Goal: Task Accomplishment & Management: Use online tool/utility

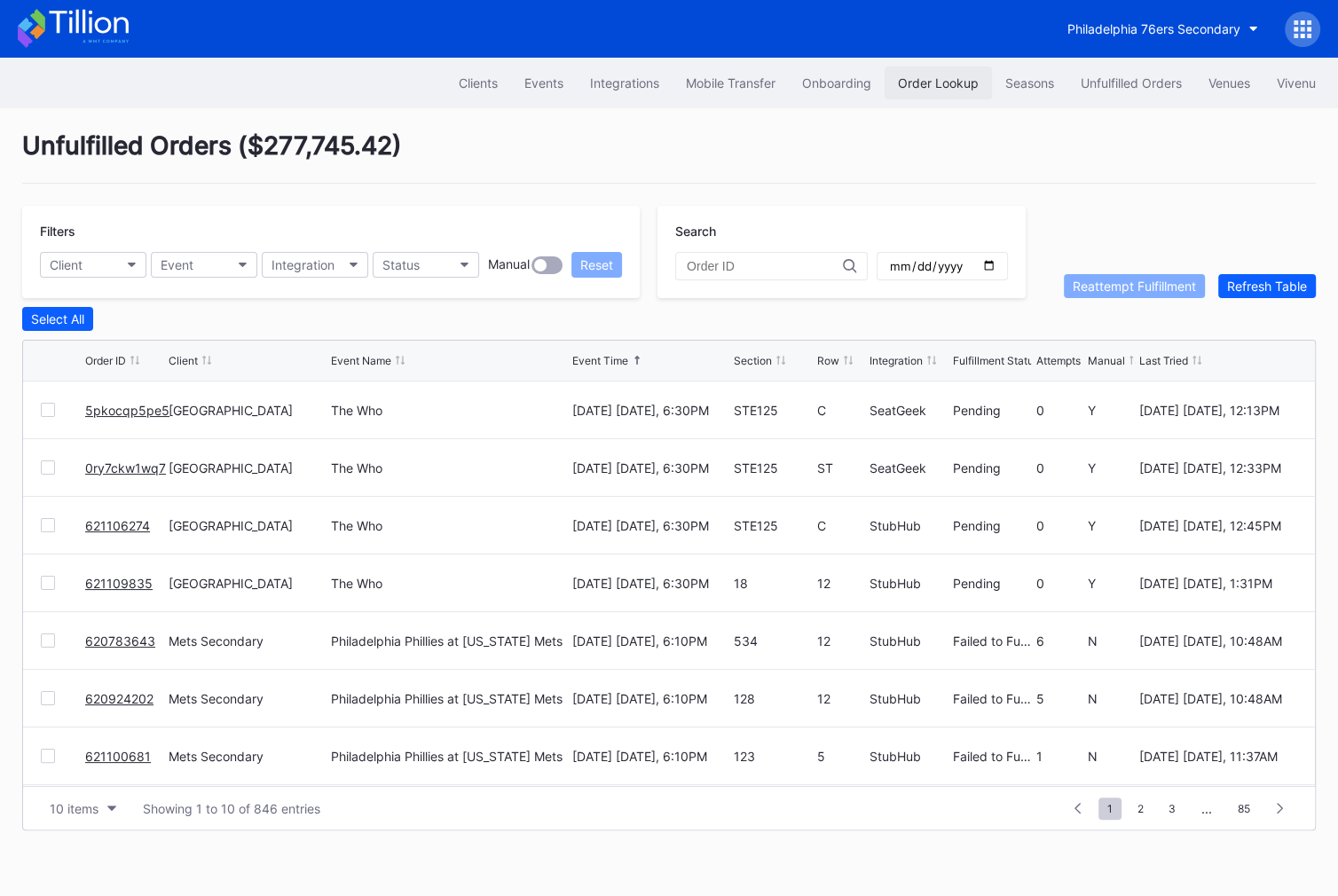
click at [942, 88] on div "Order Lookup" at bounding box center [938, 83] width 81 height 15
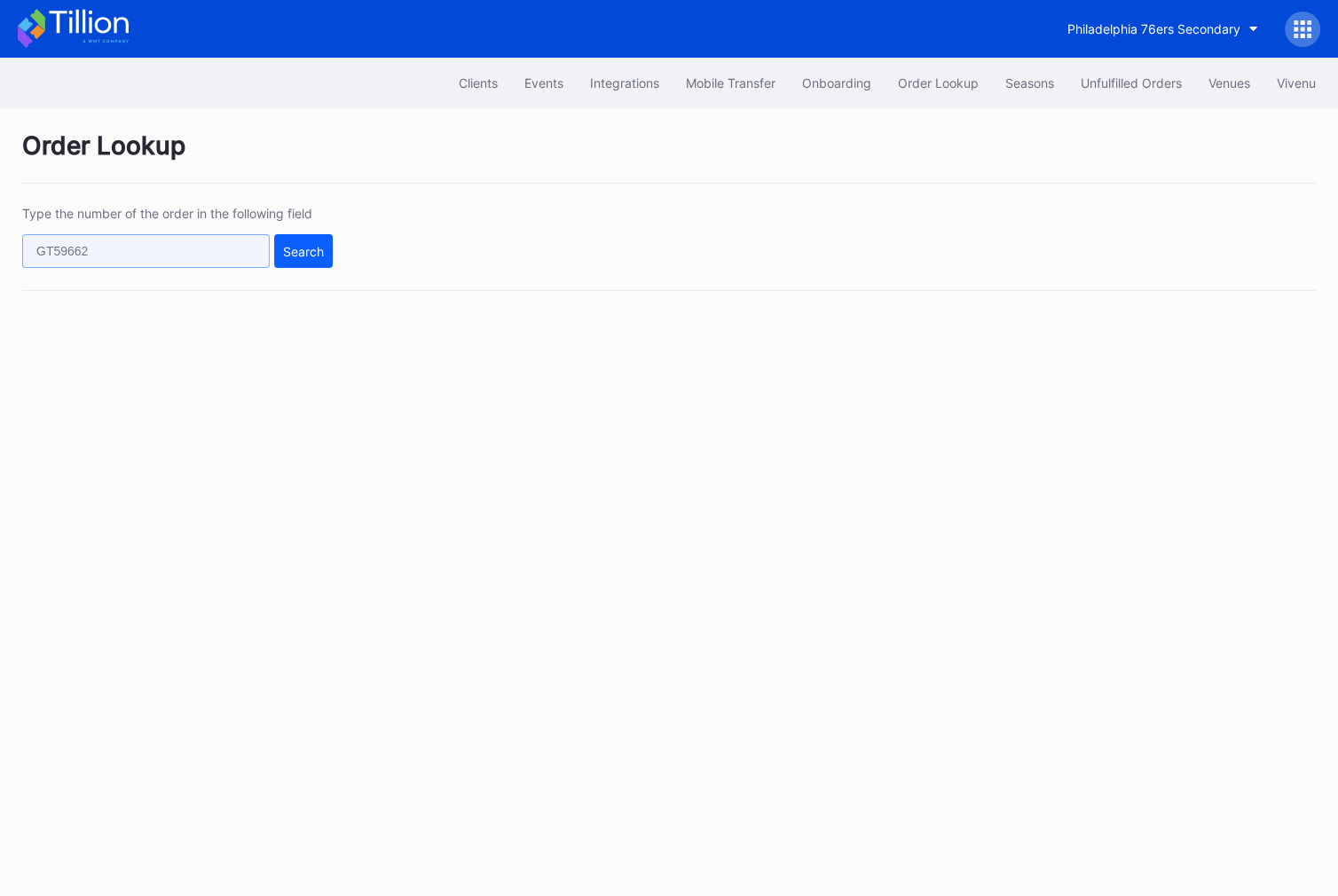
click at [242, 246] on input "text" at bounding box center [146, 251] width 247 height 34
paste input "72741071"
type input "72741071"
click at [286, 245] on div "Search" at bounding box center [303, 251] width 41 height 15
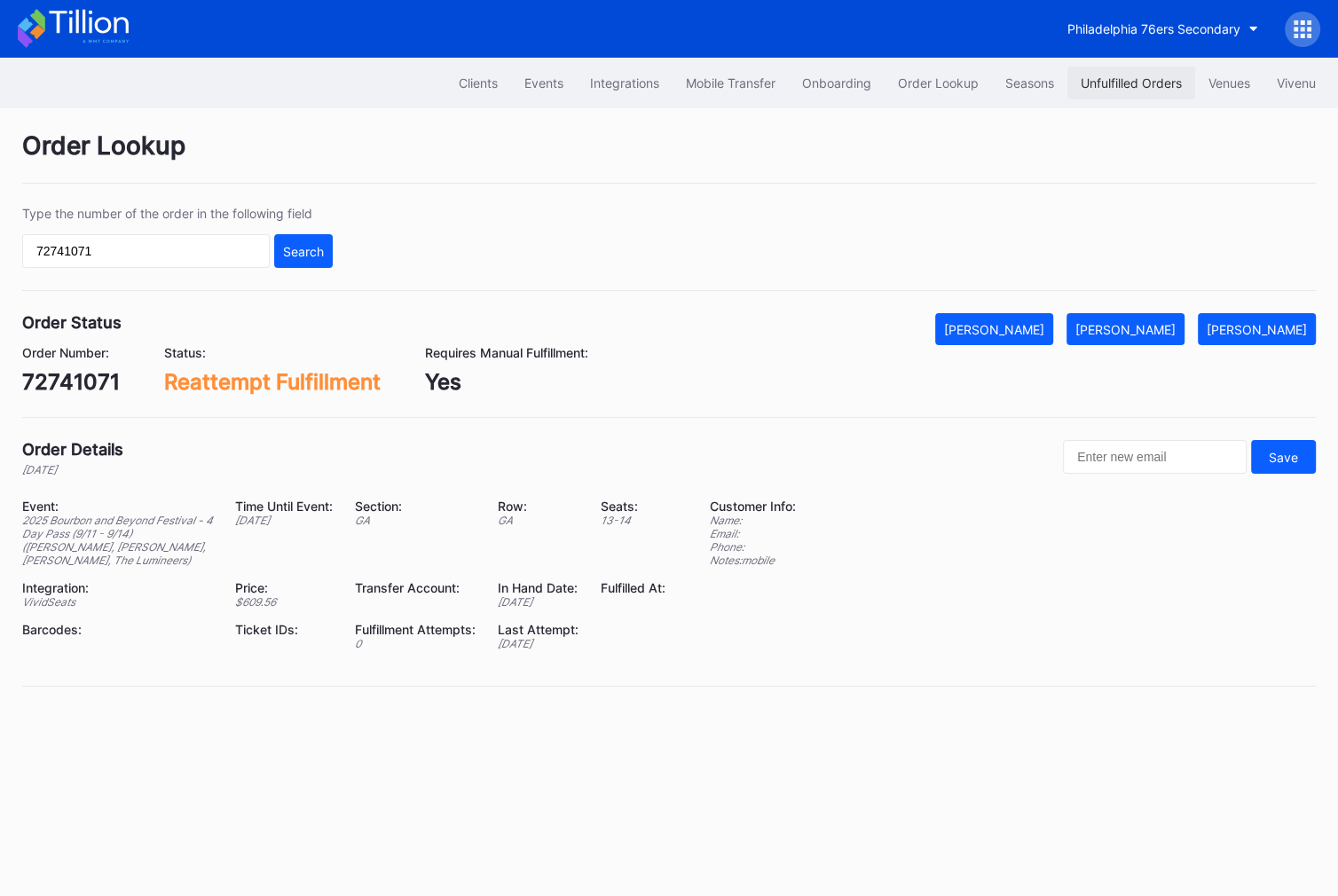
click at [1117, 88] on div "Unfulfilled Orders" at bounding box center [1130, 83] width 101 height 15
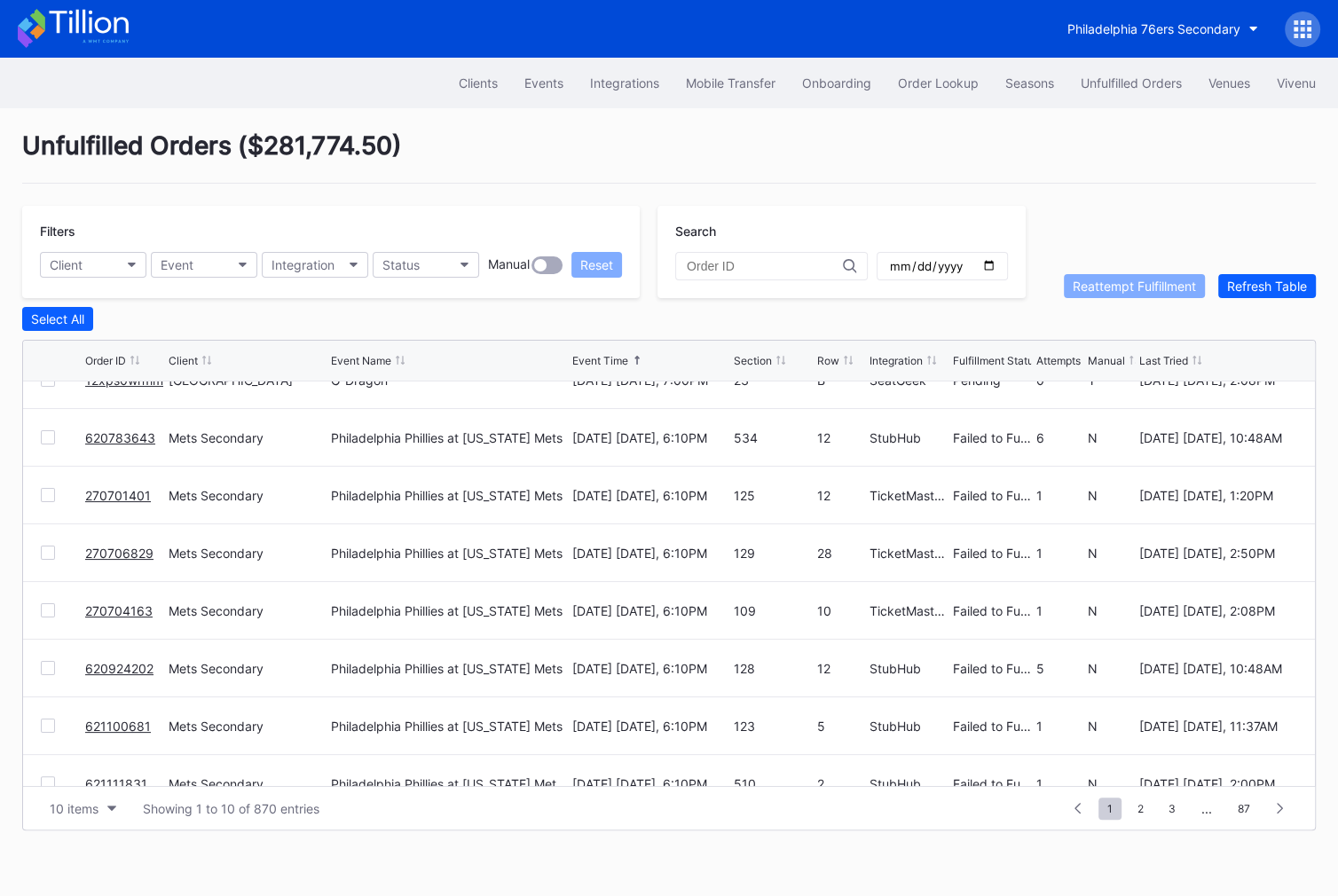
scroll to position [50, 0]
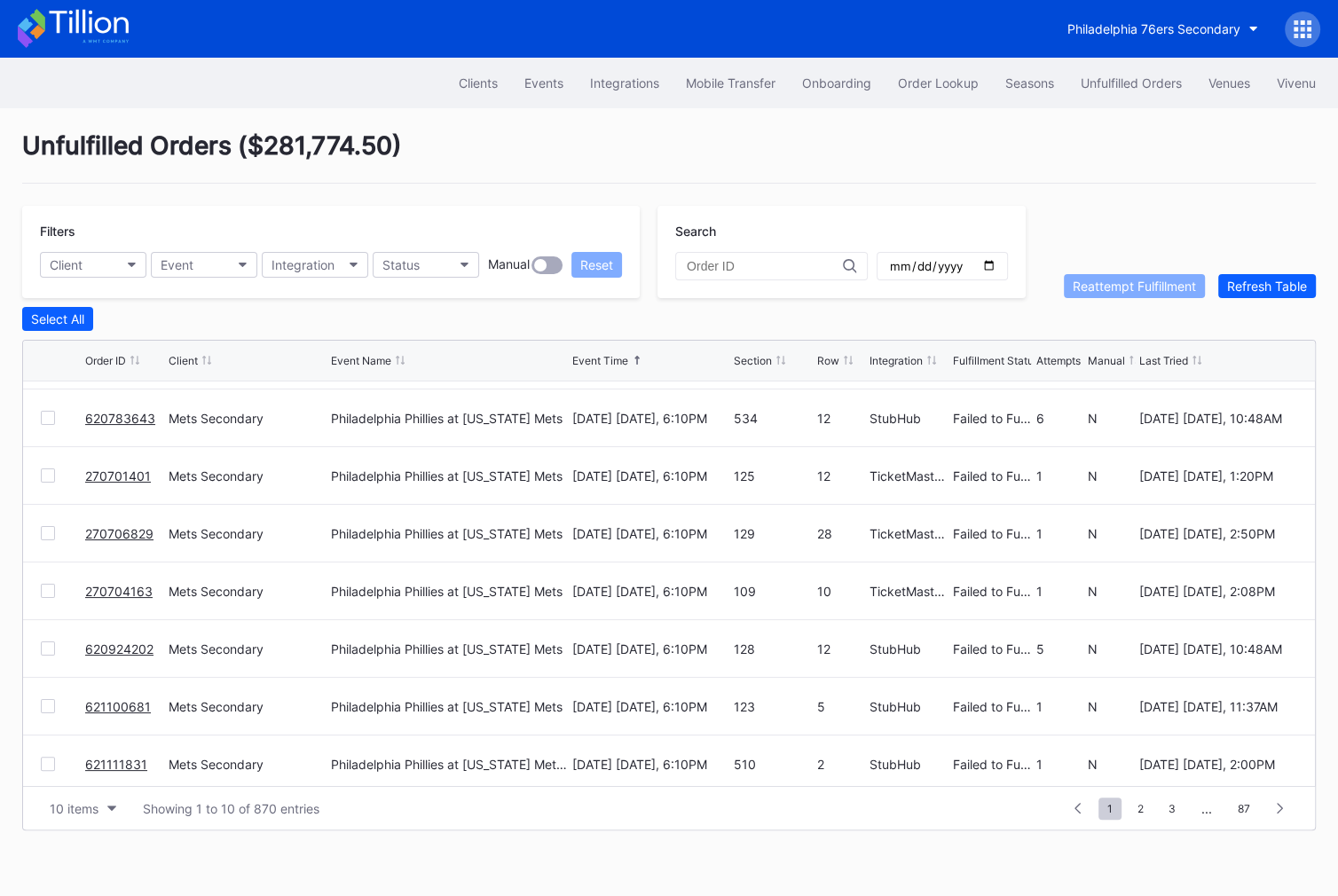
click at [41, 469] on div at bounding box center [48, 476] width 14 height 14
click at [46, 530] on div at bounding box center [48, 533] width 14 height 14
click at [46, 586] on div at bounding box center [48, 591] width 14 height 14
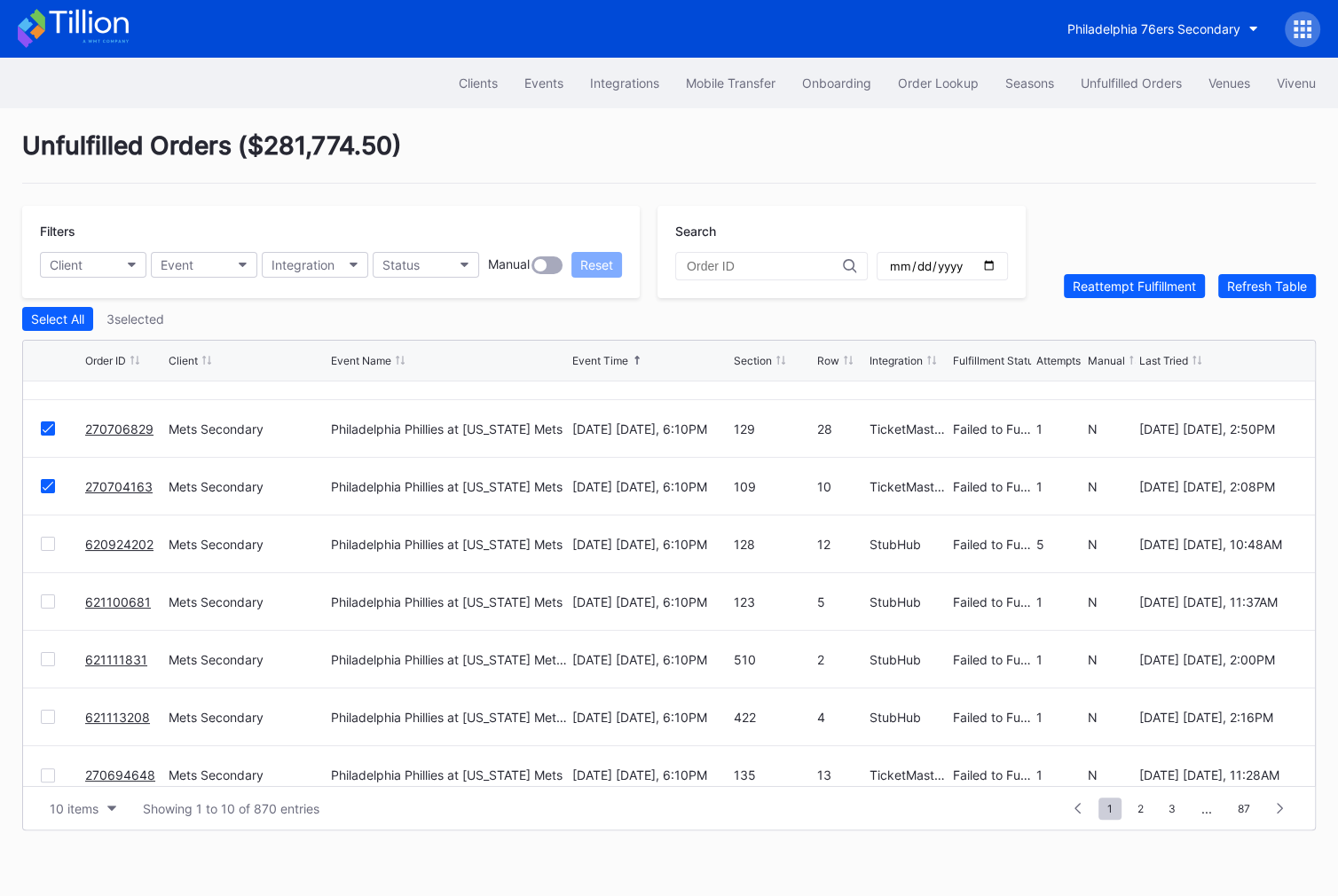
scroll to position [164, 0]
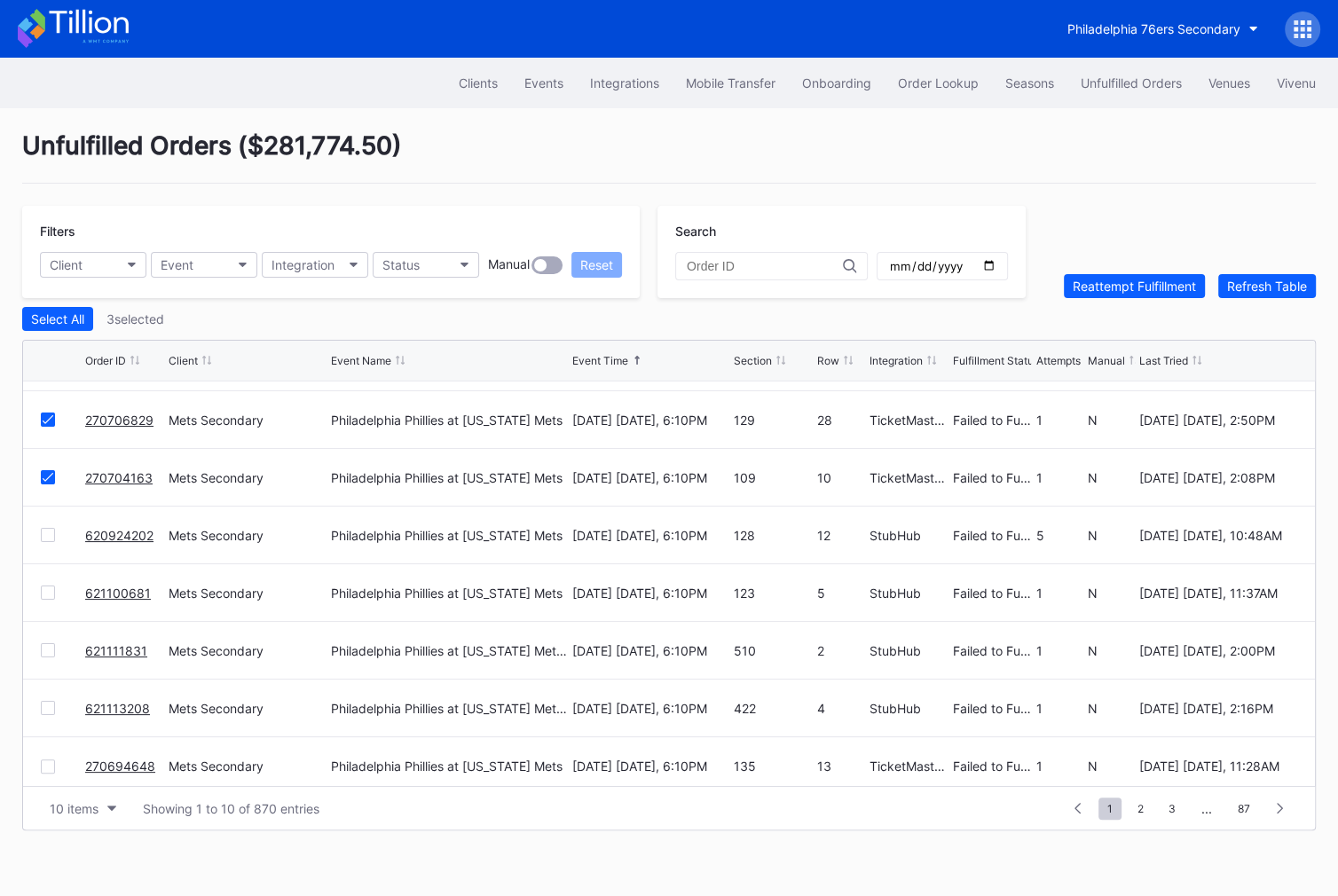
click at [47, 586] on div at bounding box center [48, 593] width 14 height 14
click at [44, 647] on div at bounding box center [48, 651] width 14 height 14
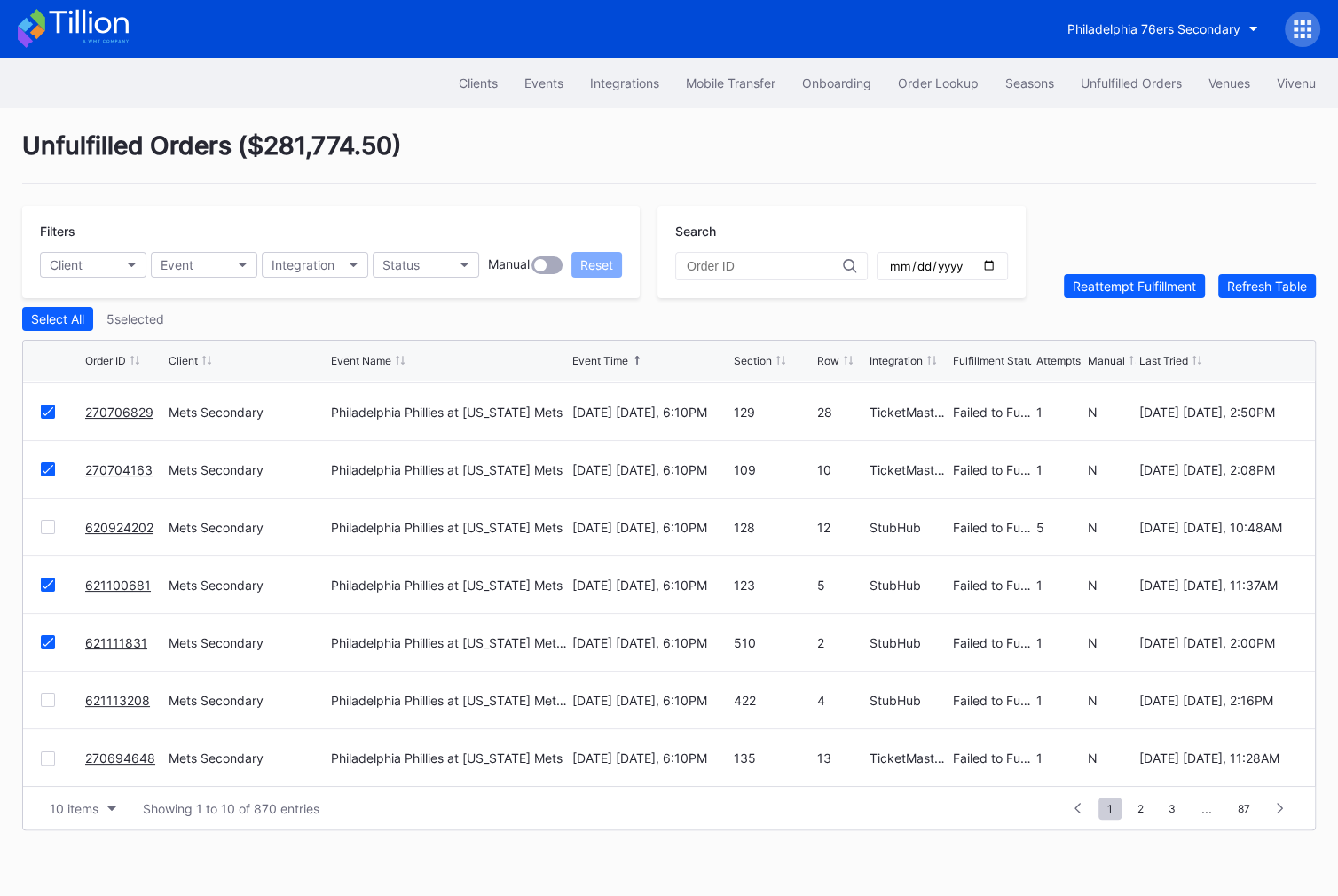
click at [45, 694] on div at bounding box center [48, 700] width 14 height 14
click at [52, 753] on div at bounding box center [48, 758] width 14 height 14
click at [1176, 278] on div "Reattempt Fulfillment" at bounding box center [1134, 285] width 124 height 15
click at [1140, 809] on span "2" at bounding box center [1140, 809] width 24 height 22
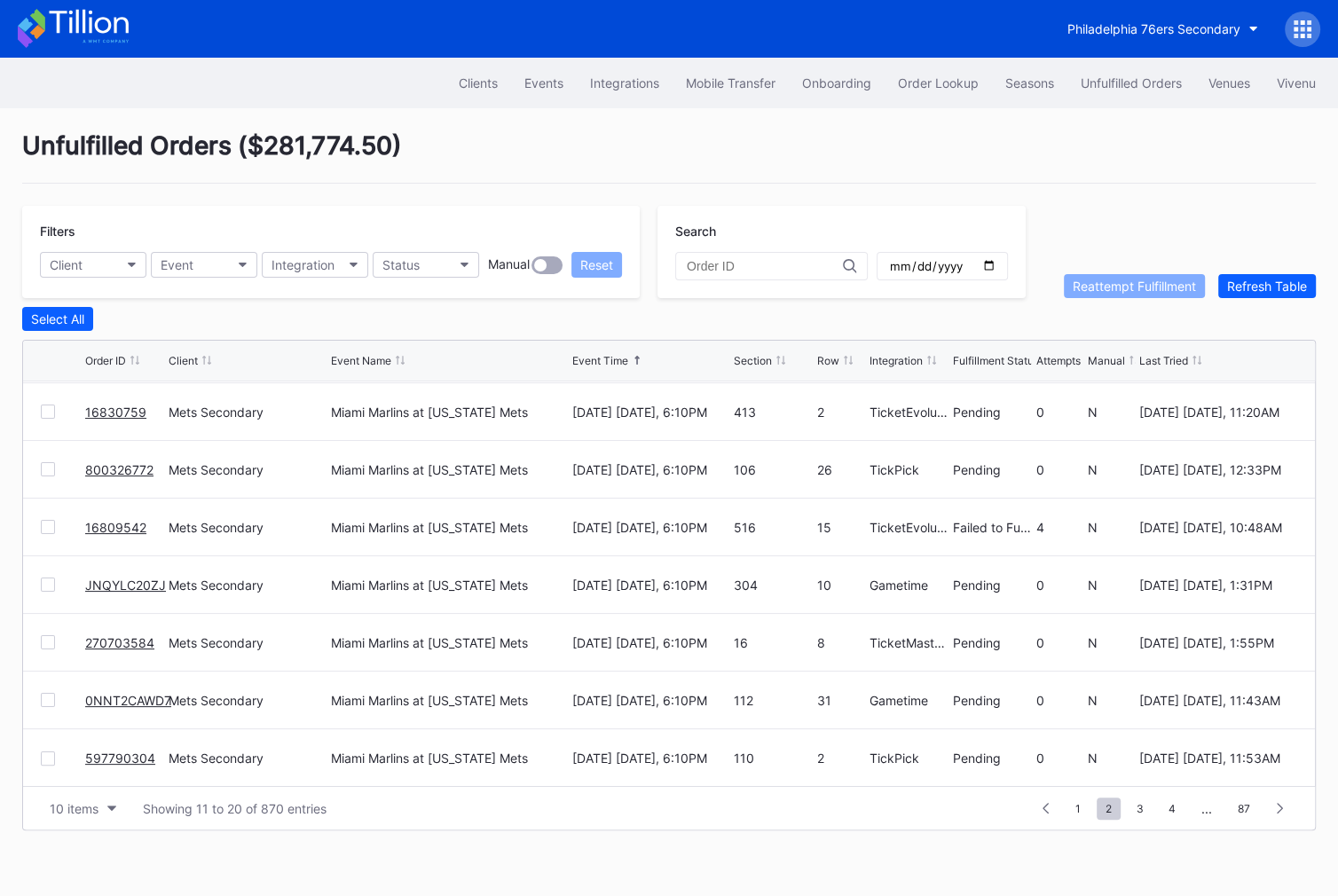
scroll to position [0, 0]
copy link "617362419"
click at [125, 409] on link "617362419" at bounding box center [118, 410] width 67 height 15
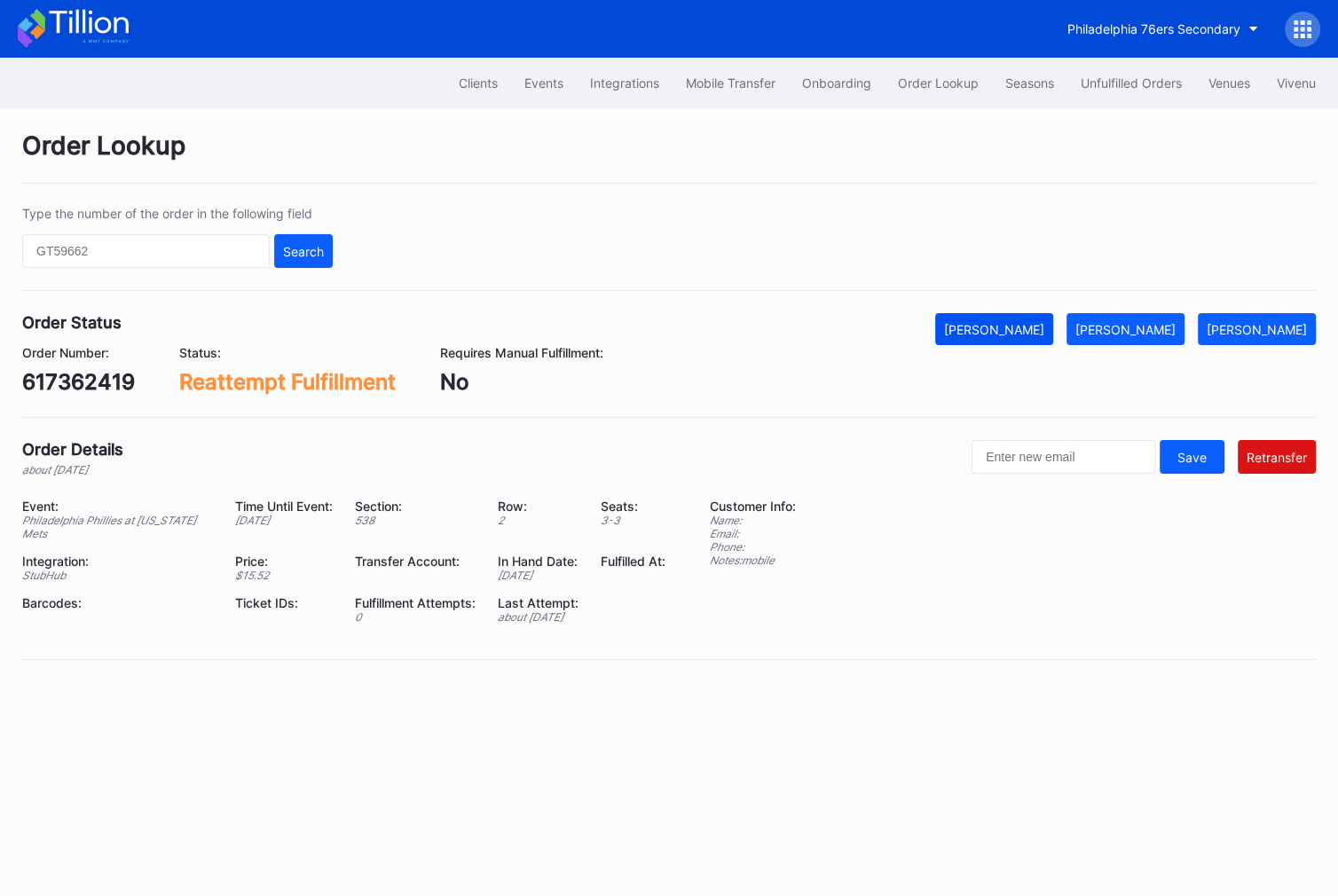
click at [1033, 317] on button "[PERSON_NAME]" at bounding box center [994, 329] width 118 height 32
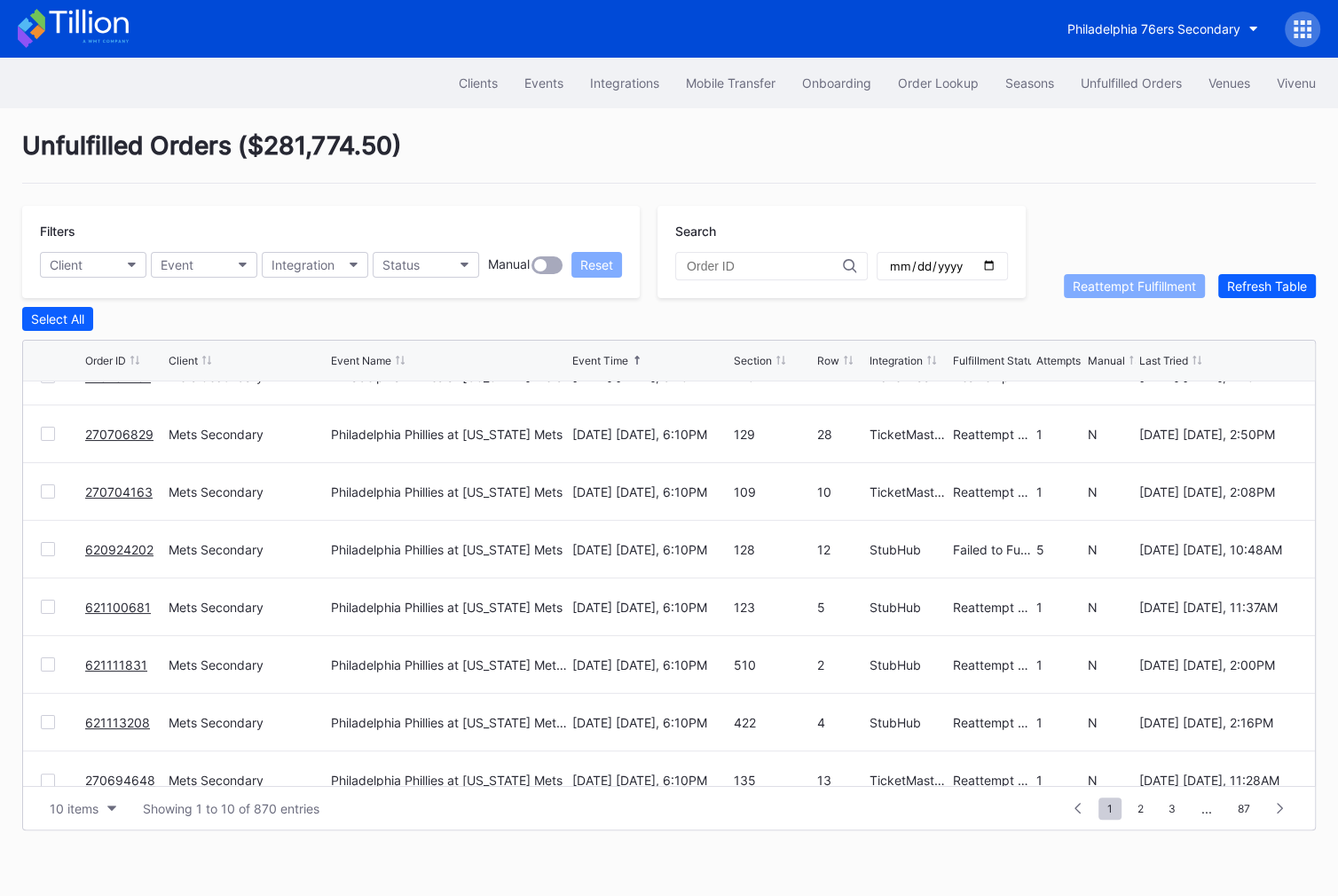
scroll to position [172, 0]
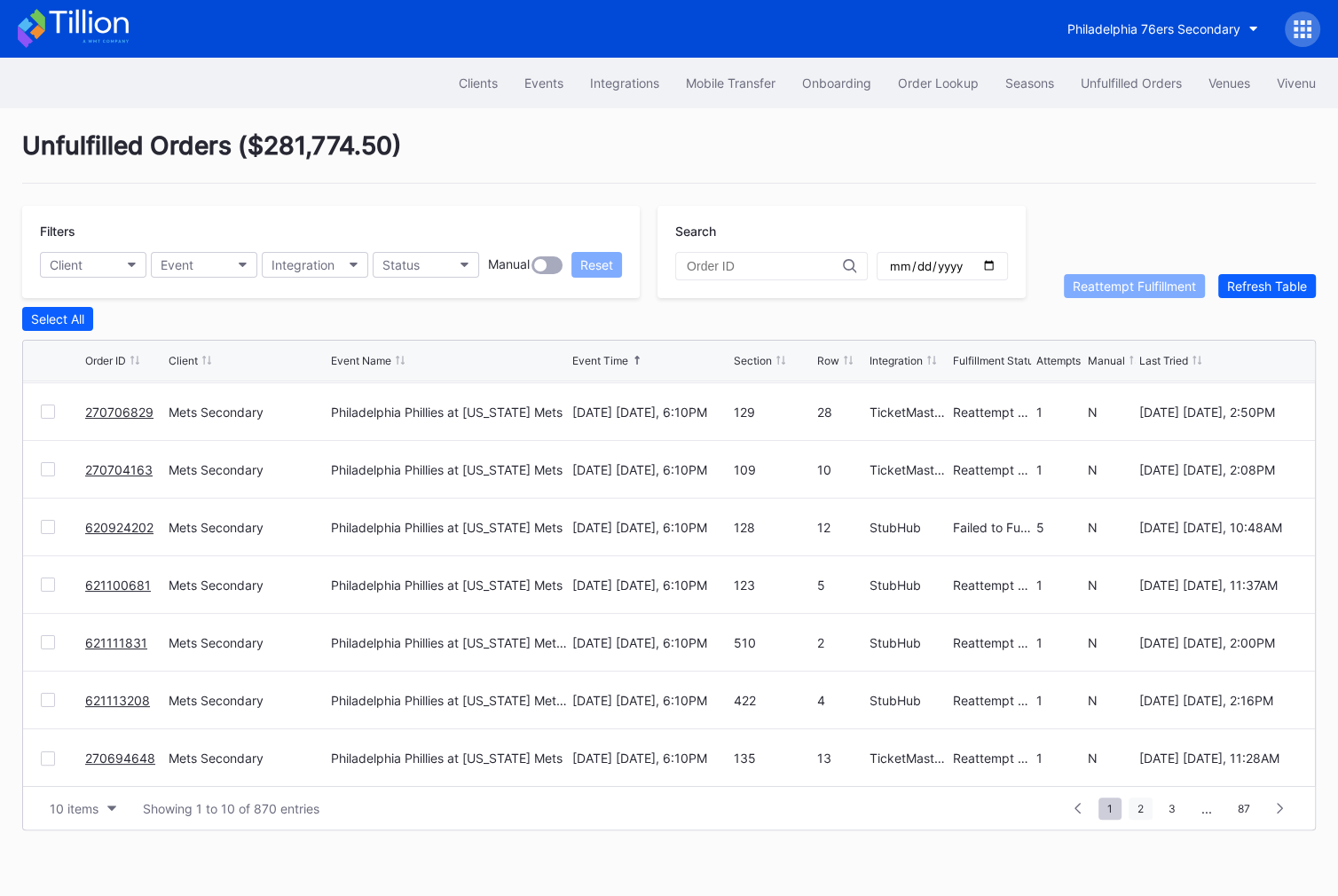
click at [1138, 808] on span "2" at bounding box center [1140, 809] width 24 height 22
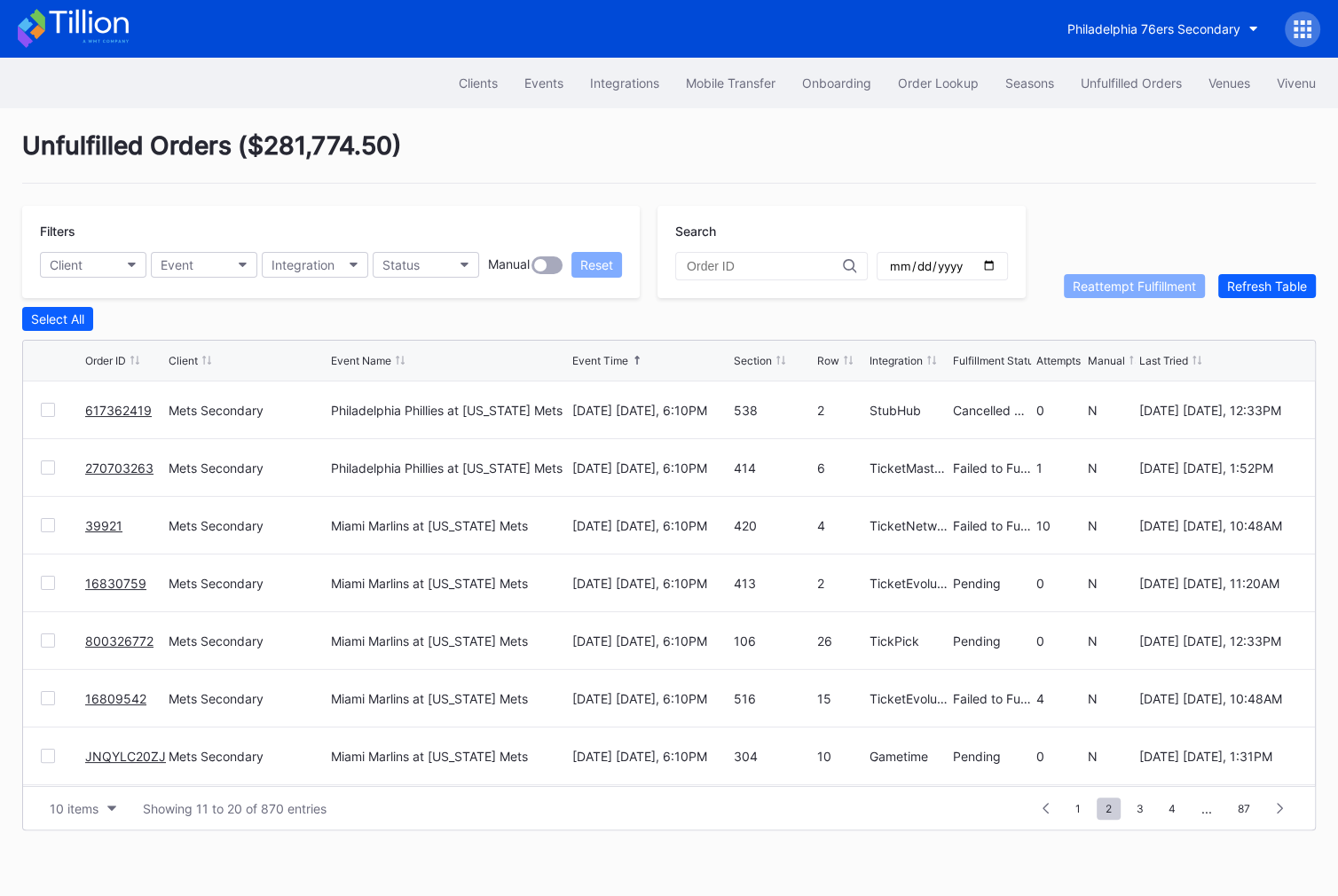
click at [44, 462] on div at bounding box center [48, 468] width 14 height 14
click at [46, 518] on div at bounding box center [48, 525] width 14 height 14
click at [48, 698] on div at bounding box center [48, 698] width 14 height 14
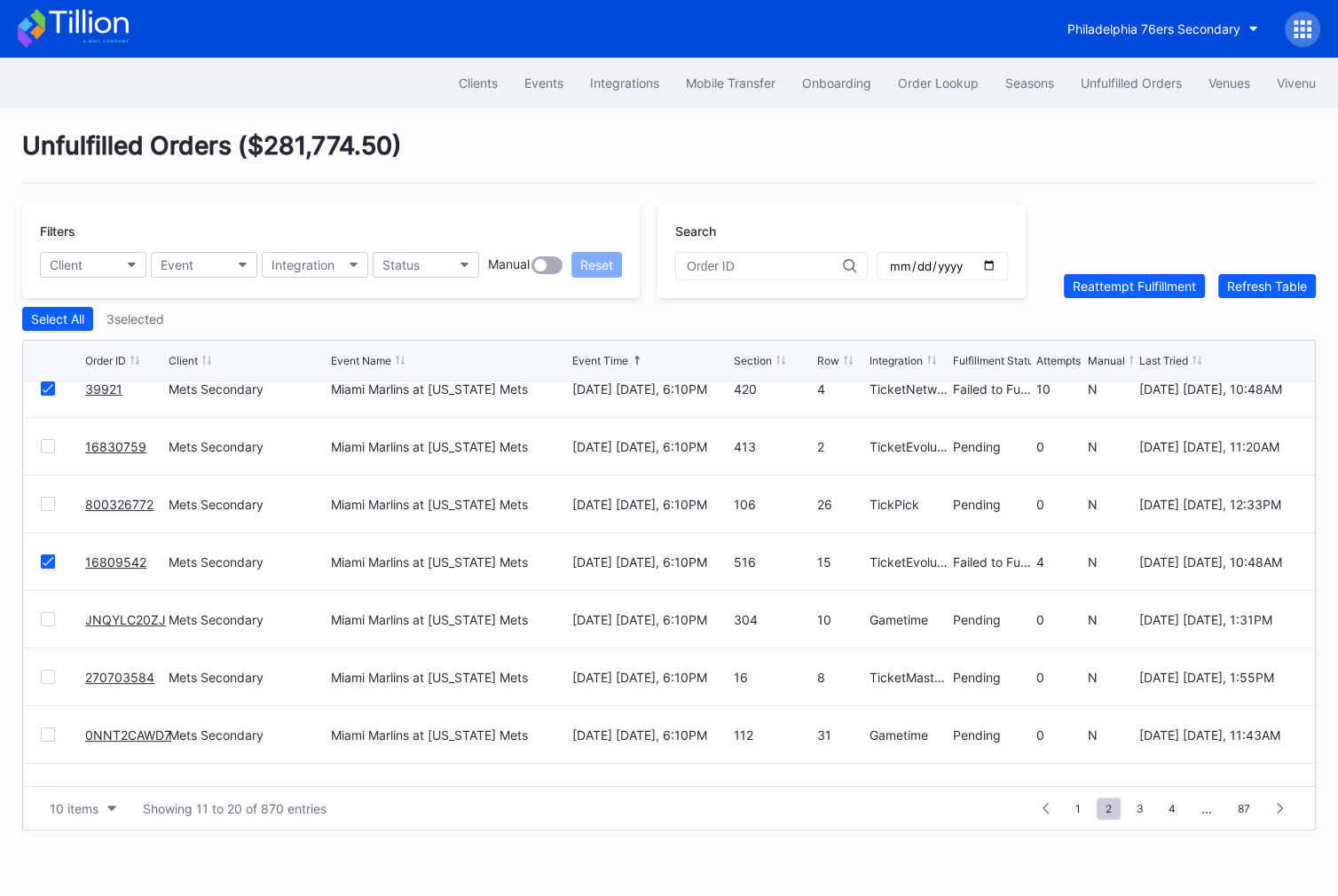
scroll to position [172, 0]
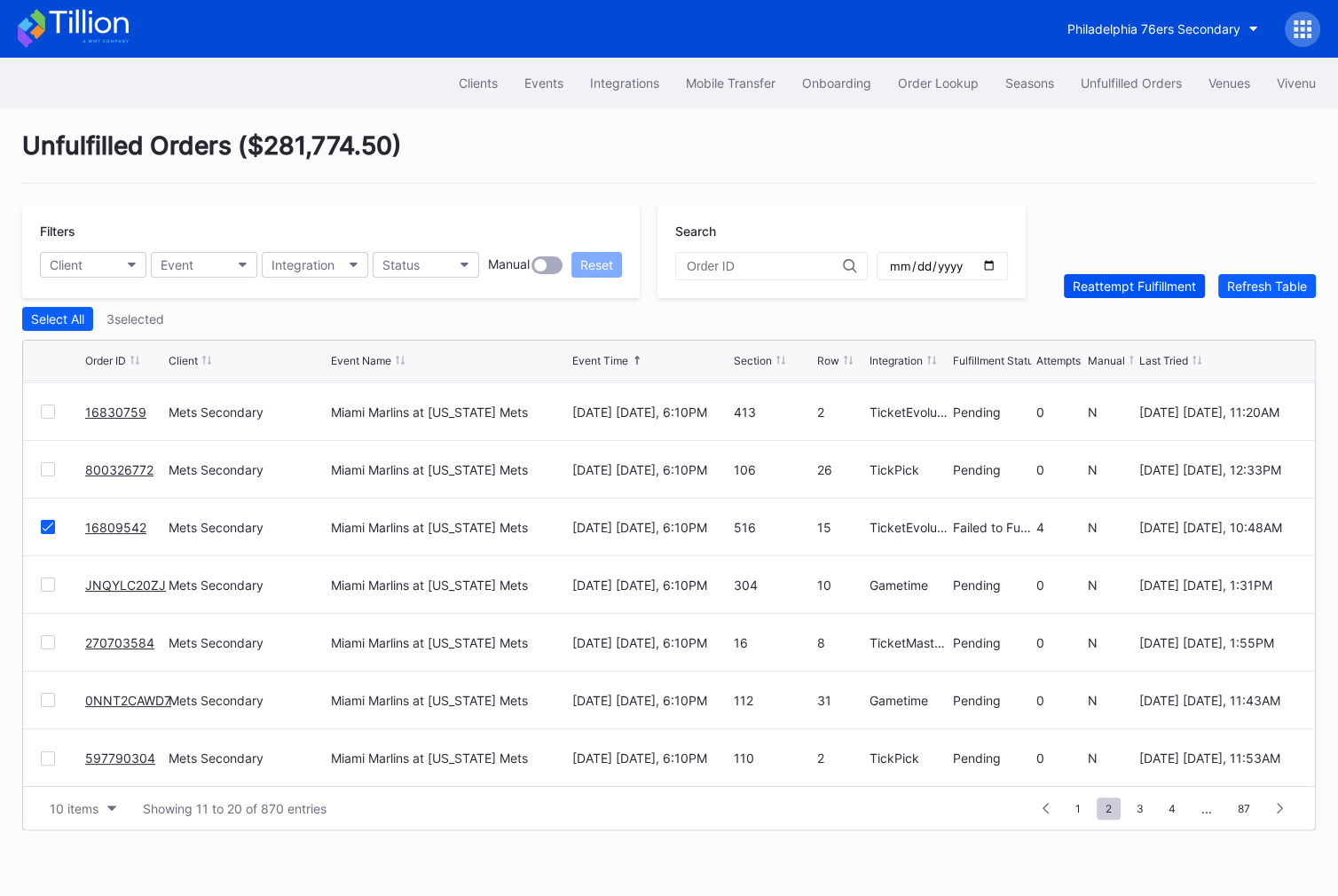
click at [1150, 283] on div "Reattempt Fulfillment" at bounding box center [1134, 285] width 124 height 15
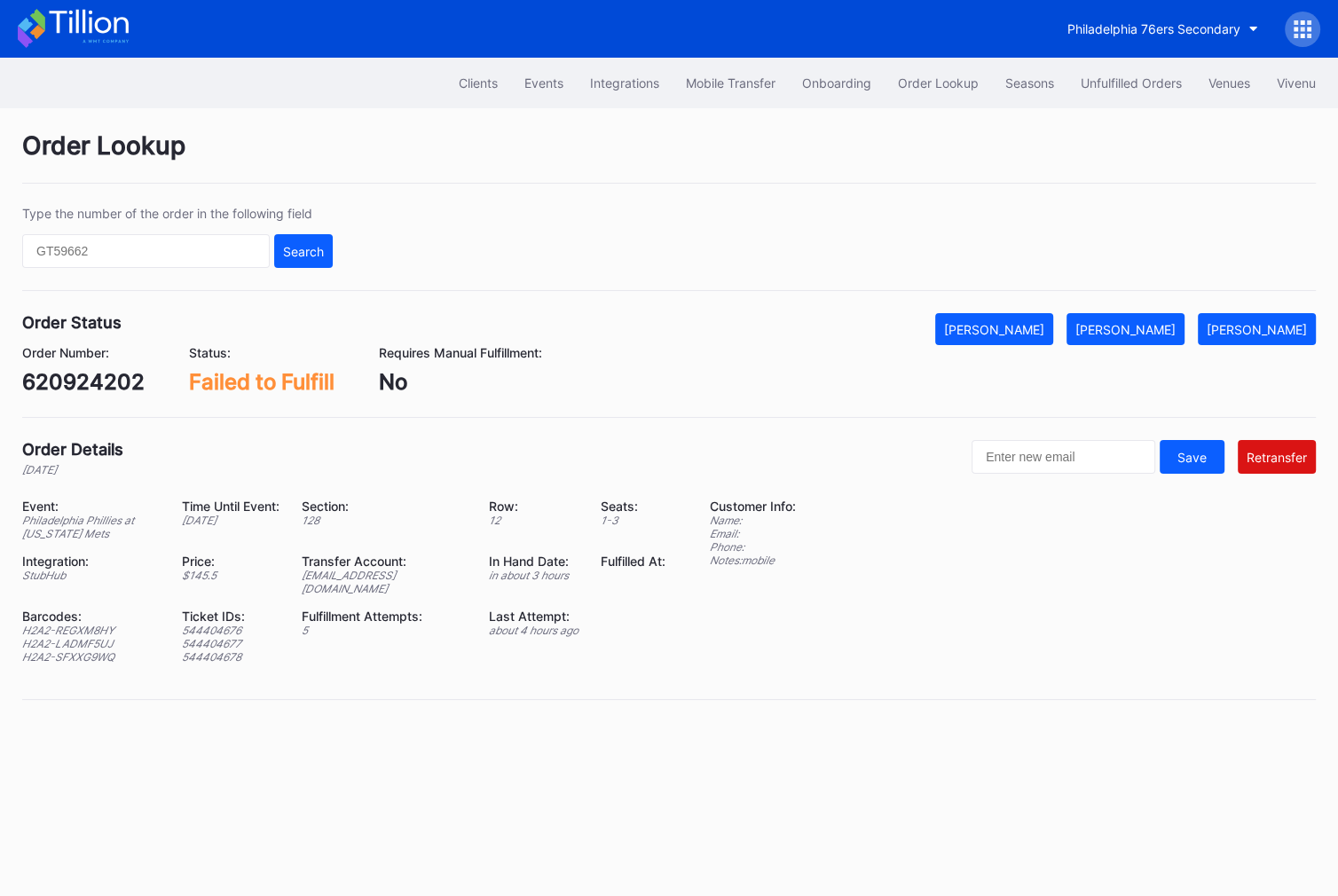
click at [106, 389] on div "620924202" at bounding box center [83, 382] width 123 height 26
copy div "620924202"
